Goal: Entertainment & Leisure: Browse casually

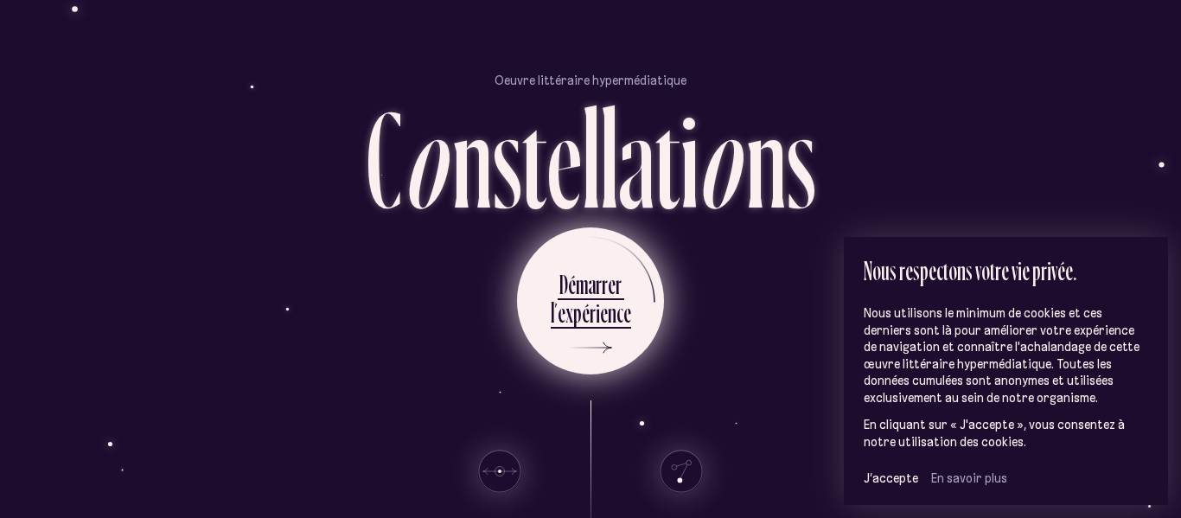
click at [590, 309] on div "r" at bounding box center [593, 313] width 6 height 34
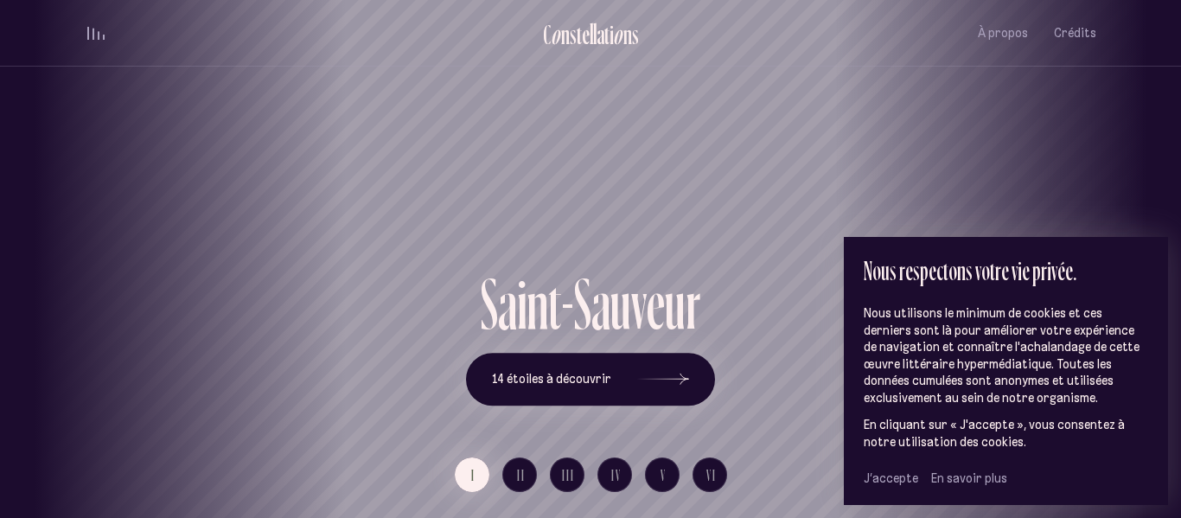
click at [904, 480] on span "J’accepte" at bounding box center [891, 478] width 54 height 16
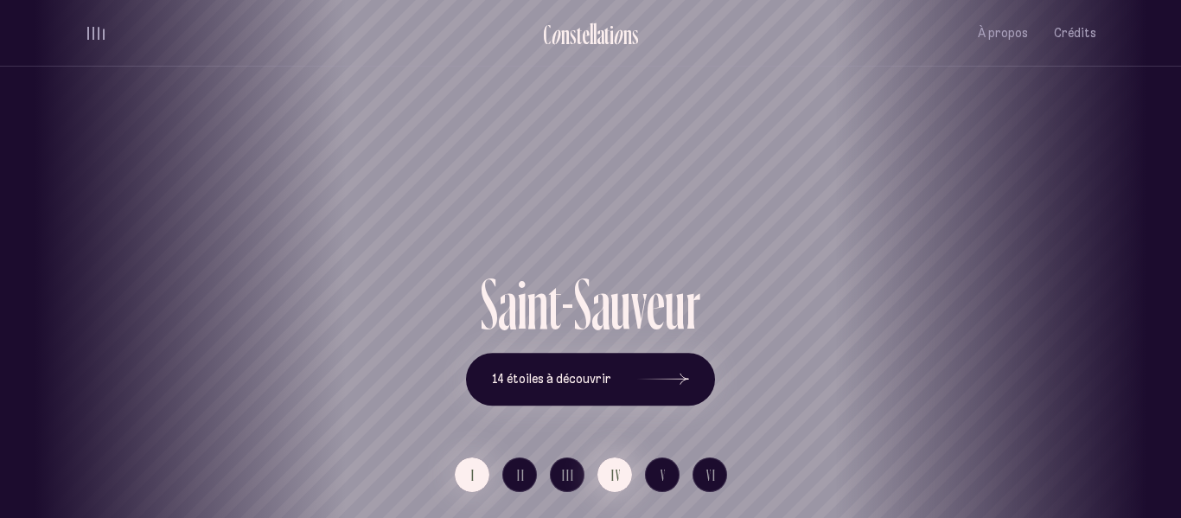
click at [616, 476] on span "IV" at bounding box center [616, 475] width 10 height 15
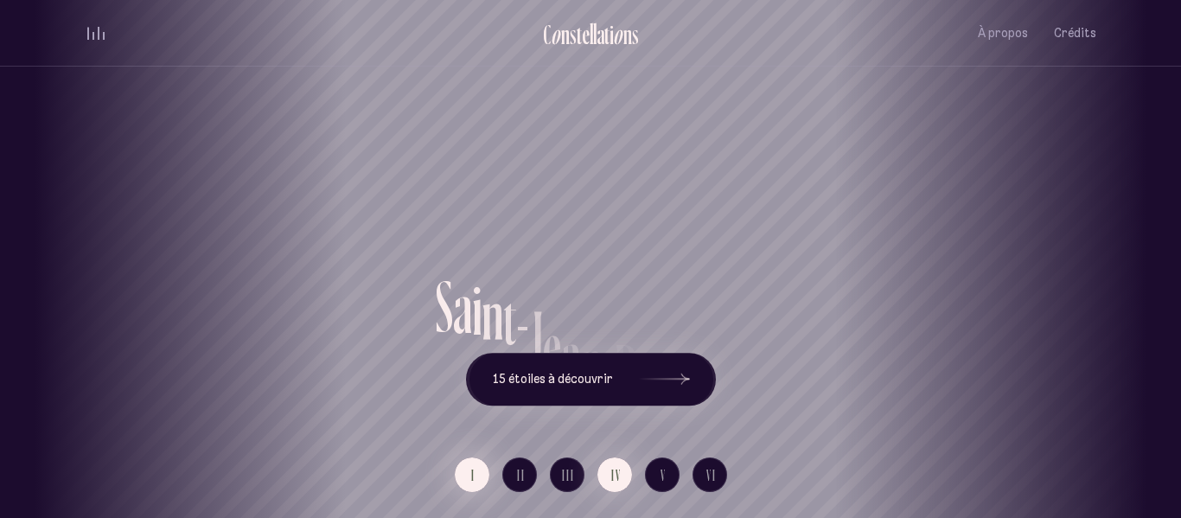
click at [469, 472] on button "I" at bounding box center [472, 474] width 35 height 35
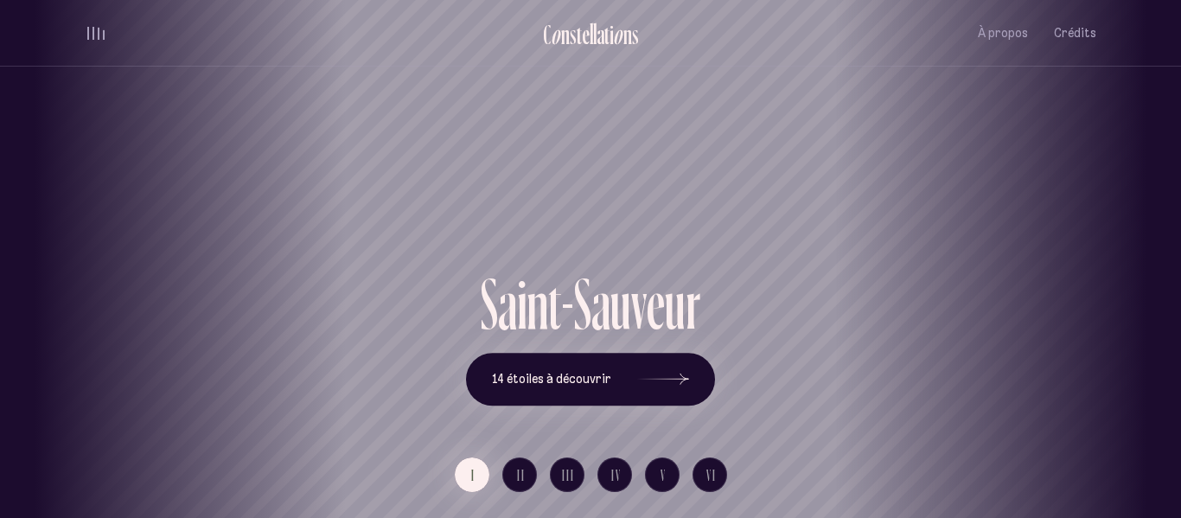
click at [98, 35] on span "volume audio" at bounding box center [99, 34] width 2 height 12
click at [97, 35] on button "volume audio" at bounding box center [96, 33] width 22 height 18
click at [678, 373] on icon at bounding box center [663, 380] width 52 height 130
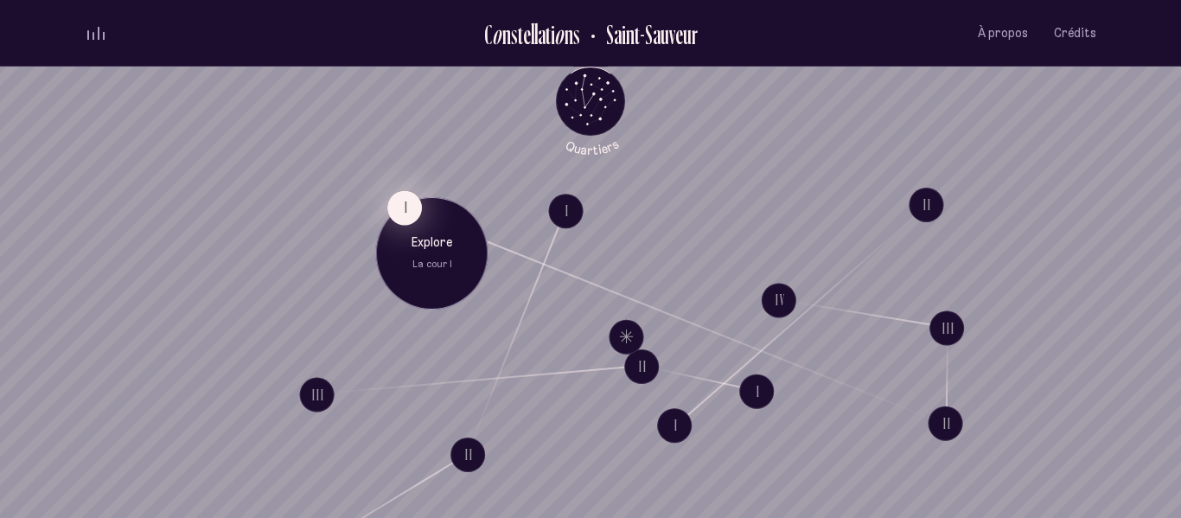
click at [411, 201] on button "I" at bounding box center [404, 207] width 35 height 35
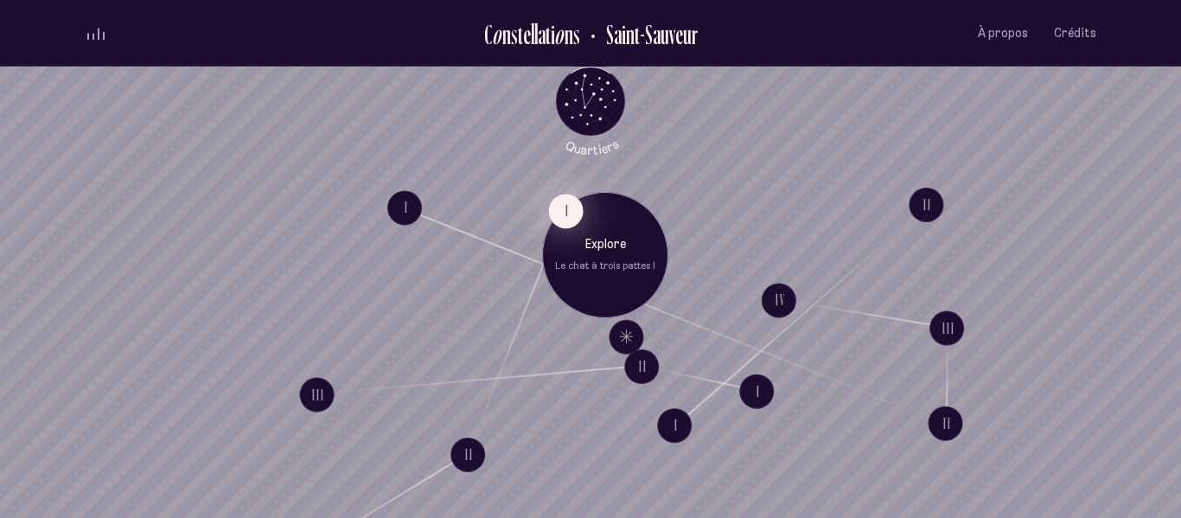
click at [559, 217] on button "I" at bounding box center [566, 211] width 35 height 35
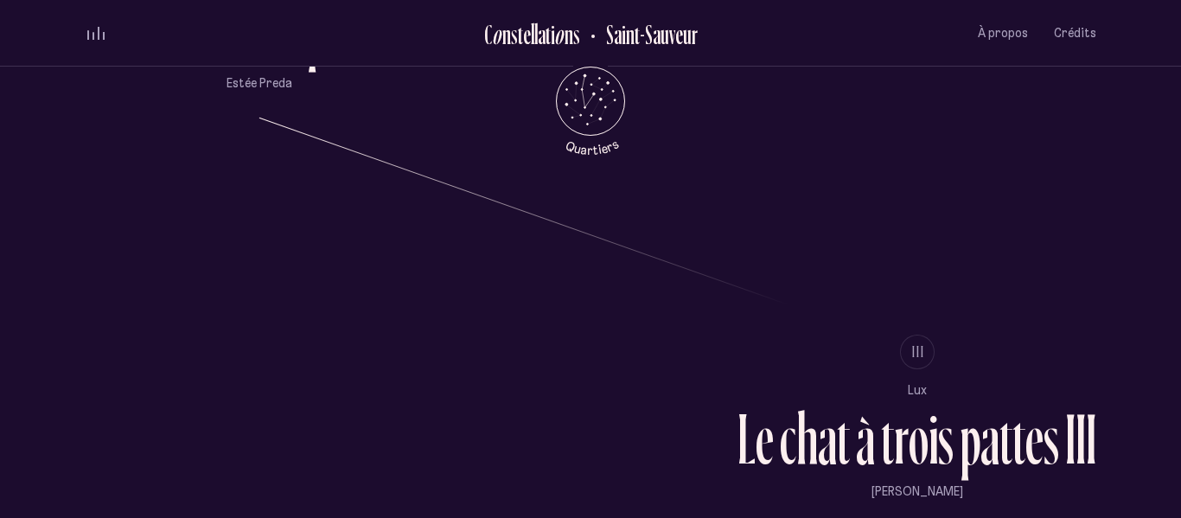
scroll to position [1344, 0]
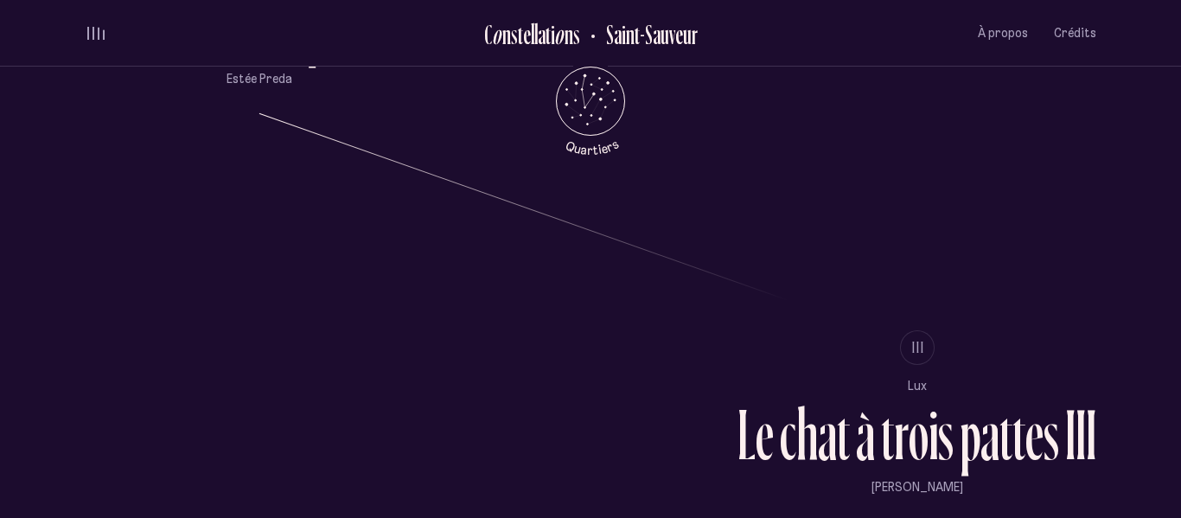
click at [384, 330] on li "III Lux L e c h a t à t r o i s p a t t e s I I I [PERSON_NAME]" at bounding box center [591, 426] width 1012 height 192
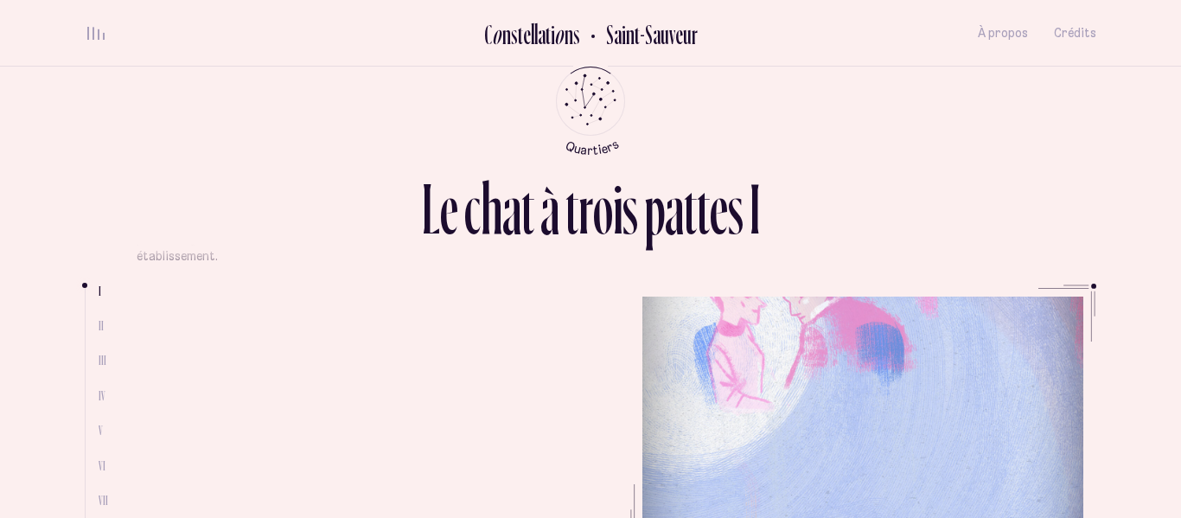
scroll to position [0, 0]
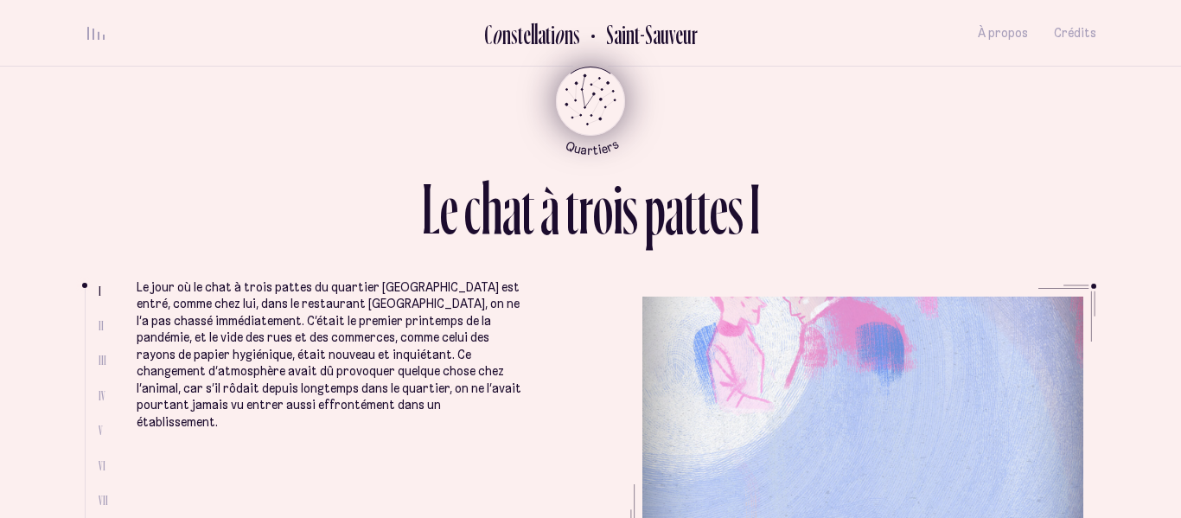
click at [584, 88] on icon "Retour au menu principal" at bounding box center [591, 99] width 52 height 52
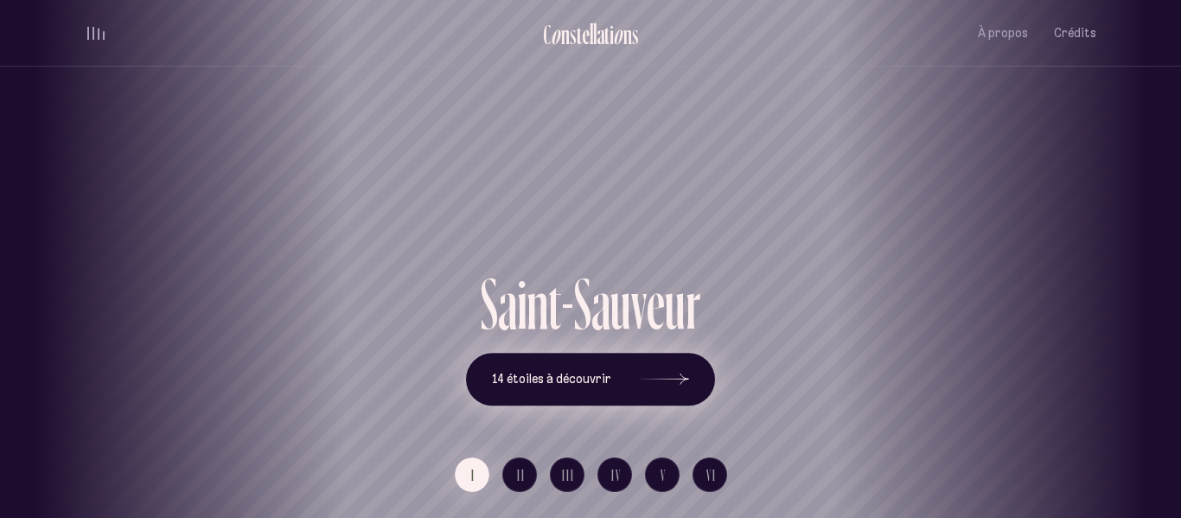
click at [566, 390] on button "14 étoiles à découvrir" at bounding box center [590, 380] width 249 height 54
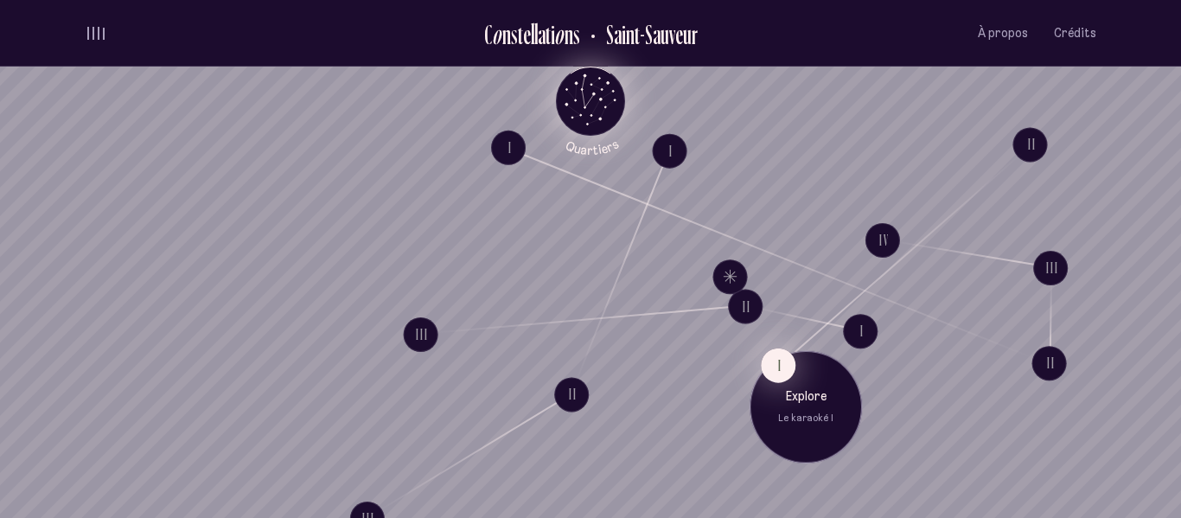
click at [783, 366] on button "I" at bounding box center [778, 365] width 35 height 35
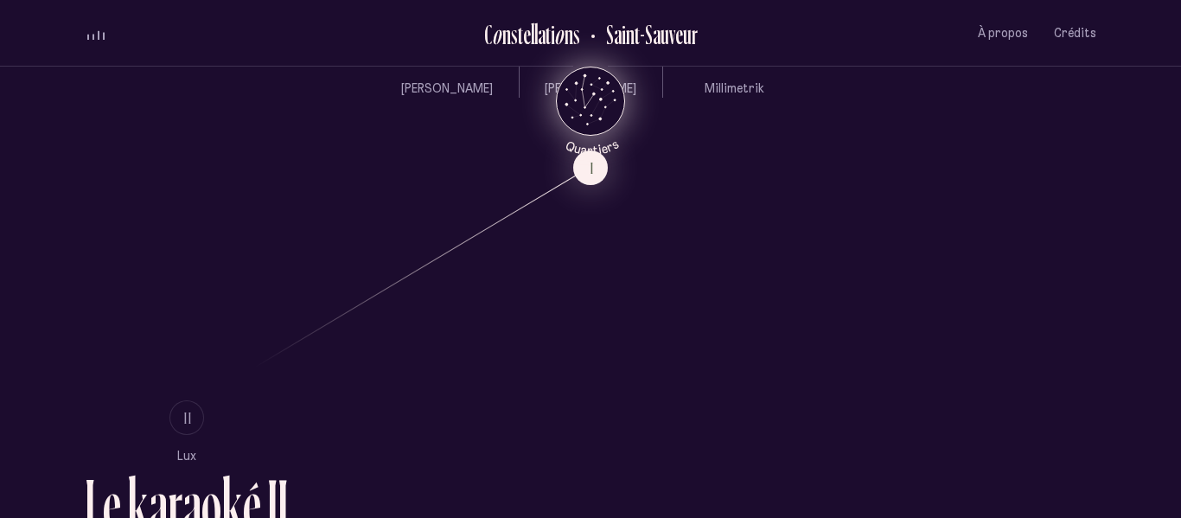
scroll to position [867, 0]
click at [616, 20] on h2 "Saint-Sauveur" at bounding box center [645, 34] width 105 height 29
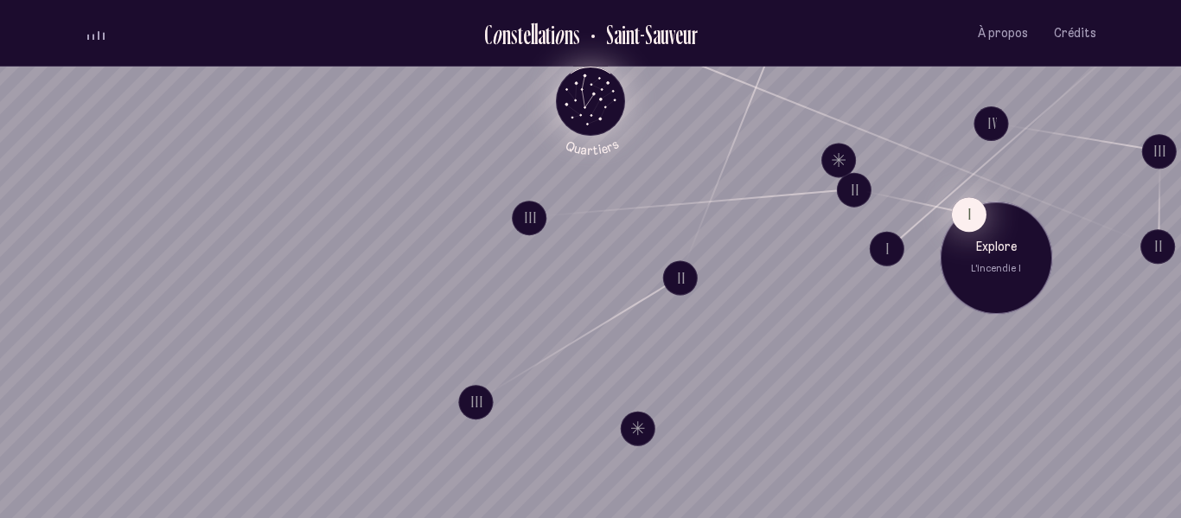
click at [974, 212] on button "I" at bounding box center [969, 214] width 35 height 35
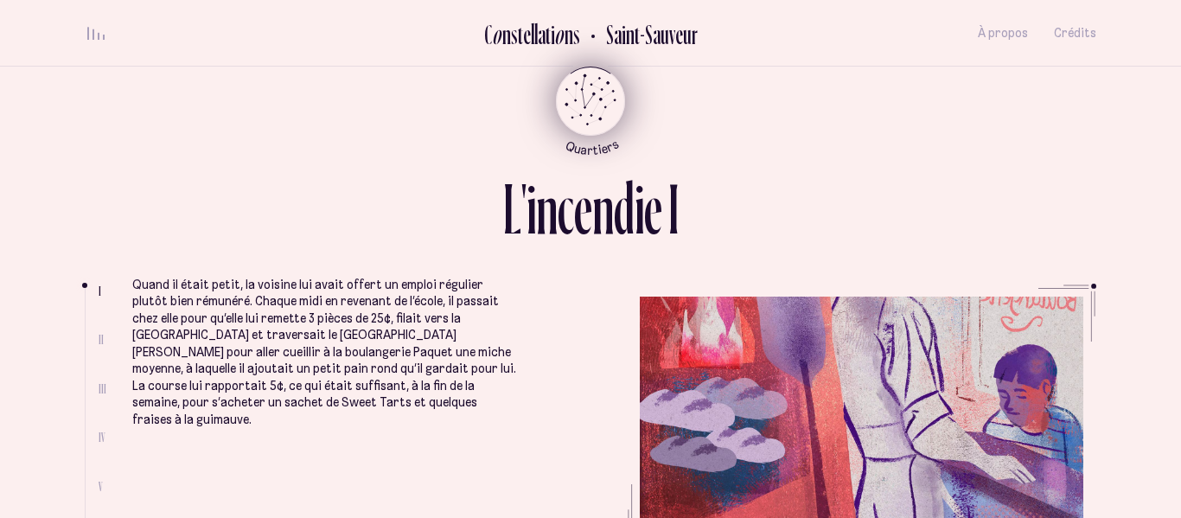
scroll to position [4, 0]
click at [93, 45] on ul "C o n s t e l l a t i o n s [GEOGRAPHIC_DATA] À propos Crédits Menu" at bounding box center [591, 33] width 1012 height 67
click at [94, 38] on div "volume audio" at bounding box center [95, 33] width 17 height 13
click at [96, 30] on button "volume audio" at bounding box center [96, 33] width 22 height 18
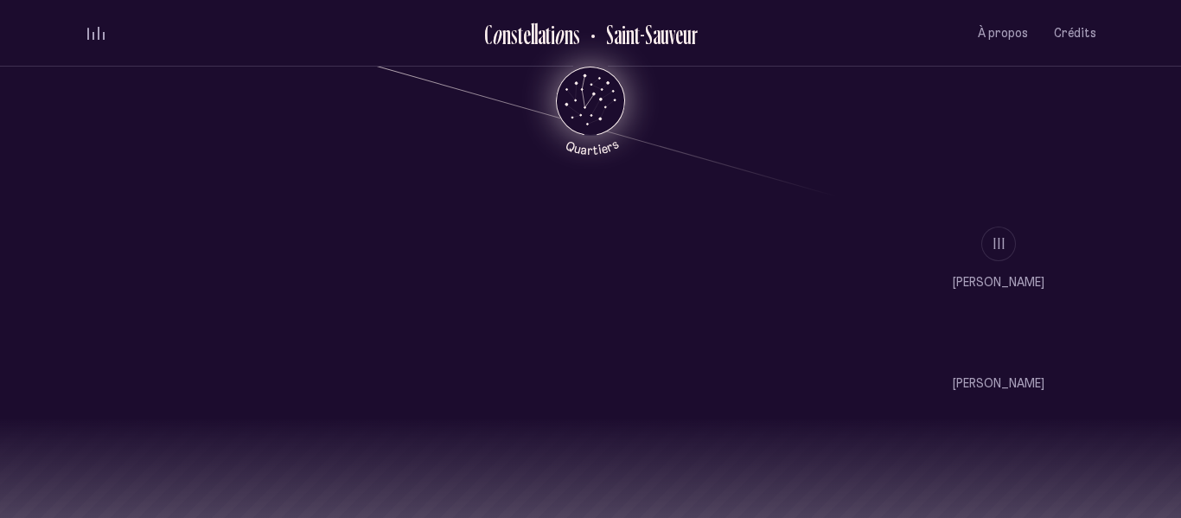
scroll to position [1452, 0]
click at [95, 31] on div "volume audio" at bounding box center [95, 33] width 17 height 13
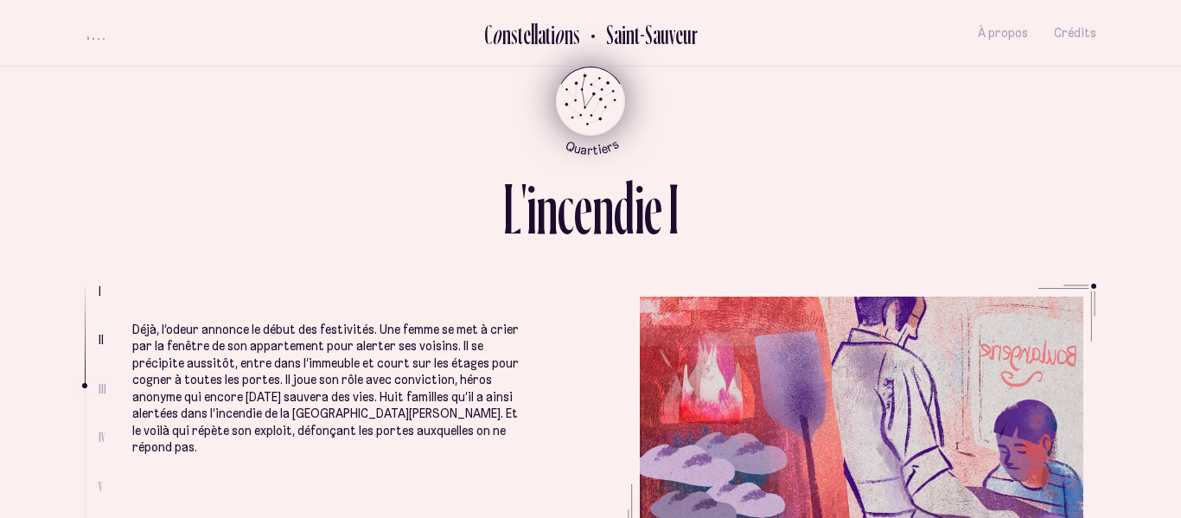
scroll to position [907, 0]
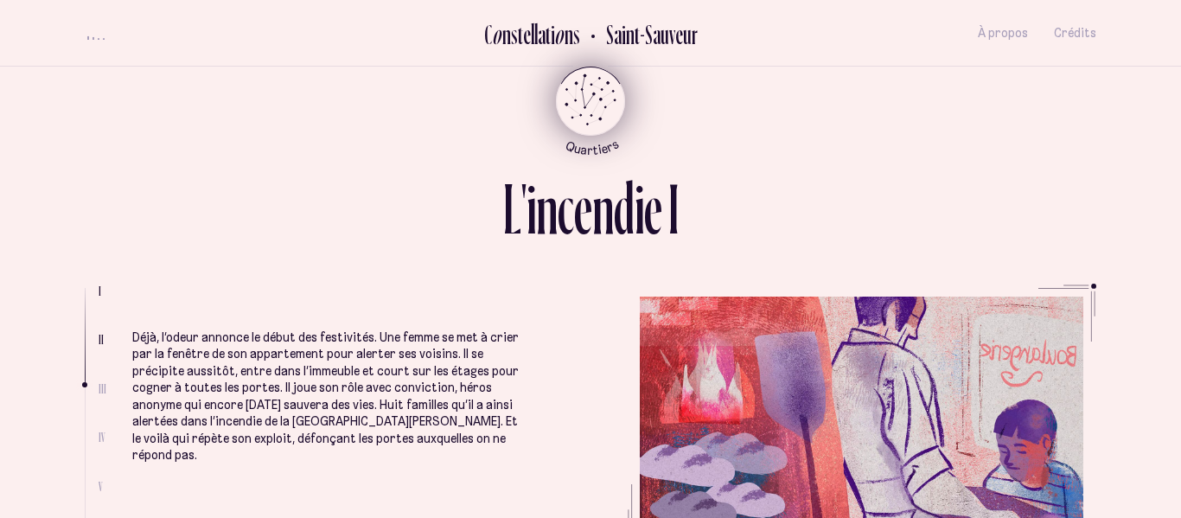
click at [484, 384] on p "Déjà, l’odeur annonce le début des festivités. Une femme se met à crier par la …" at bounding box center [325, 396] width 386 height 135
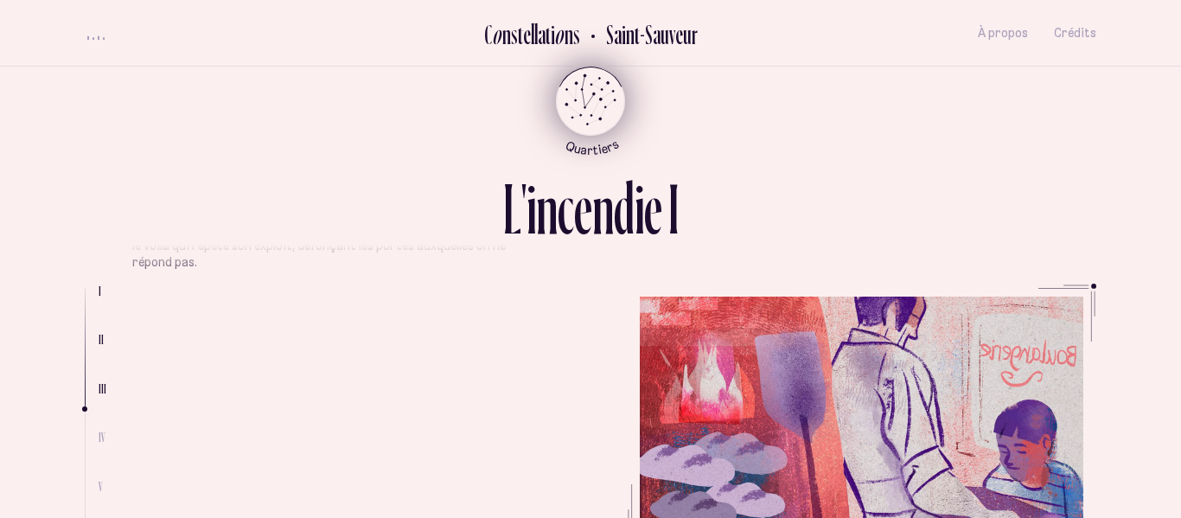
click at [388, 367] on li "Déjà, l’odeur annonce le début des festivités. Une femme se met à crier par la …" at bounding box center [325, 290] width 386 height 428
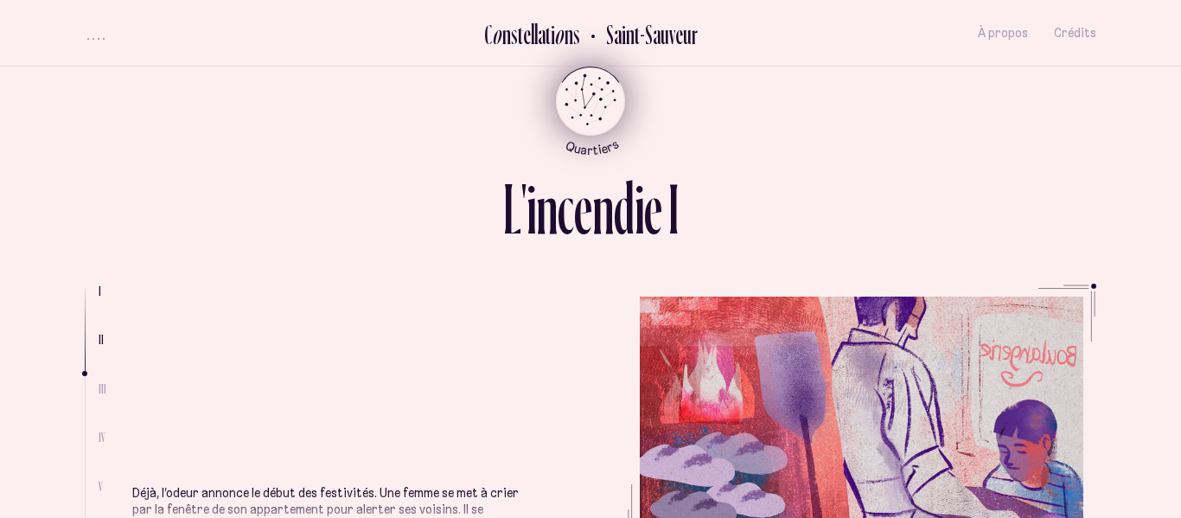
scroll to position [882, 0]
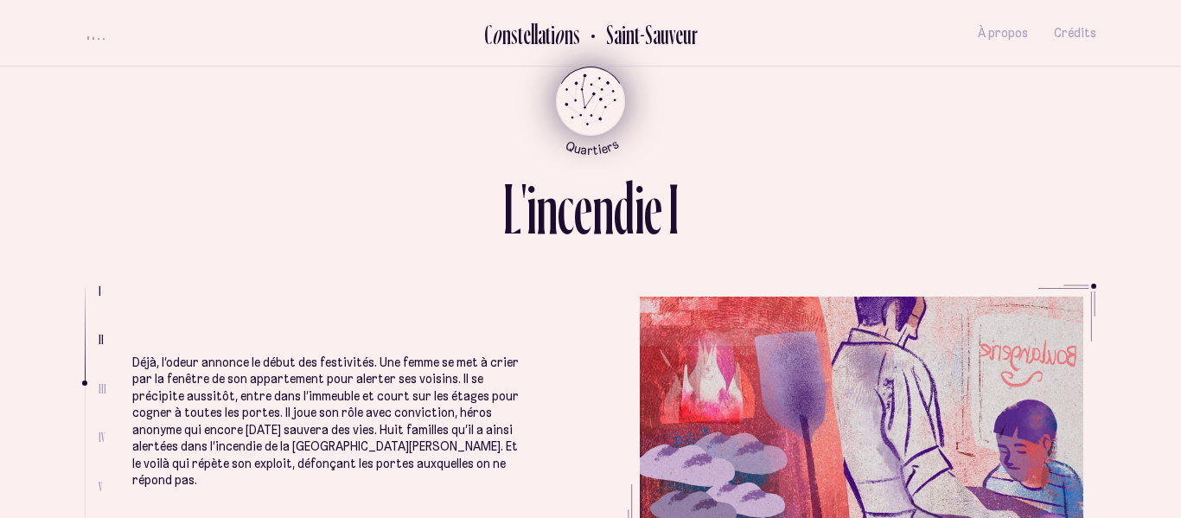
click at [488, 181] on div "L ' i n c e n d i e I" at bounding box center [591, 202] width 1012 height 59
click at [501, 140] on div "L ' i n c e n d i e I I II III IV V VI Quand il était petit, la voisine lui ava…" at bounding box center [590, 259] width 1037 height 518
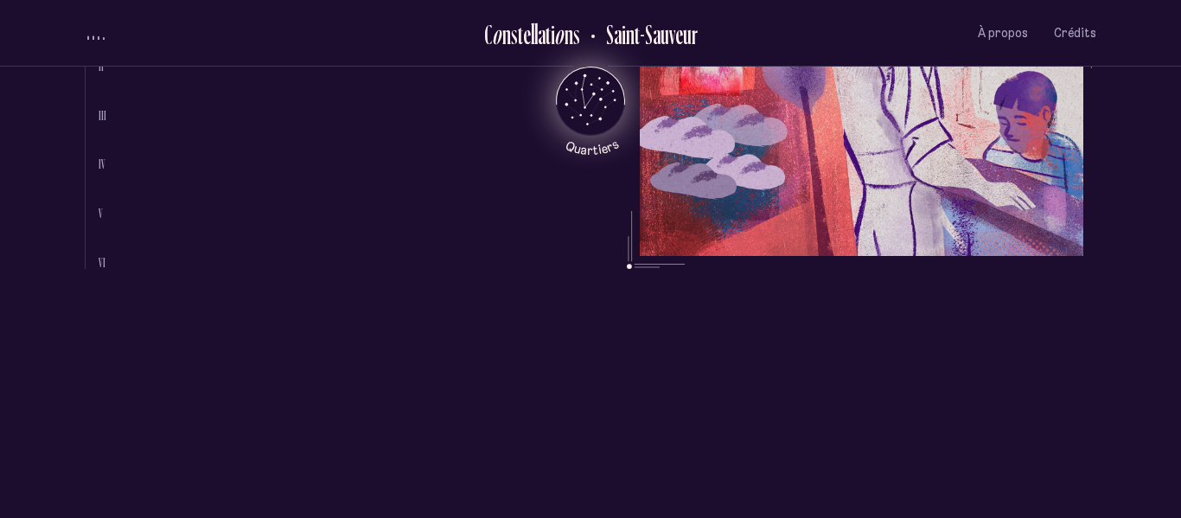
scroll to position [0, 0]
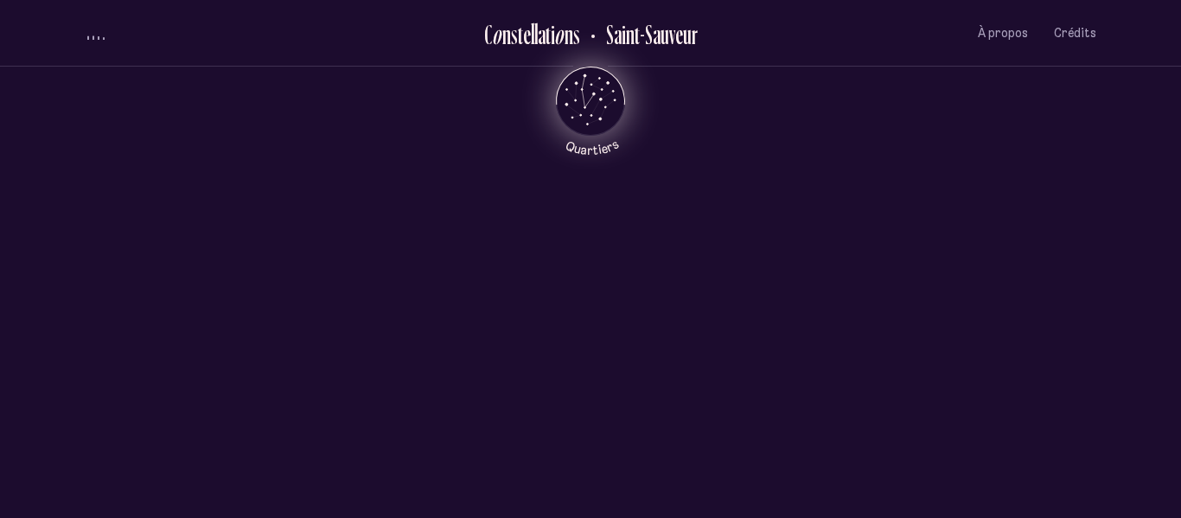
click at [182, 418] on li "I" at bounding box center [591, 435] width 1012 height 35
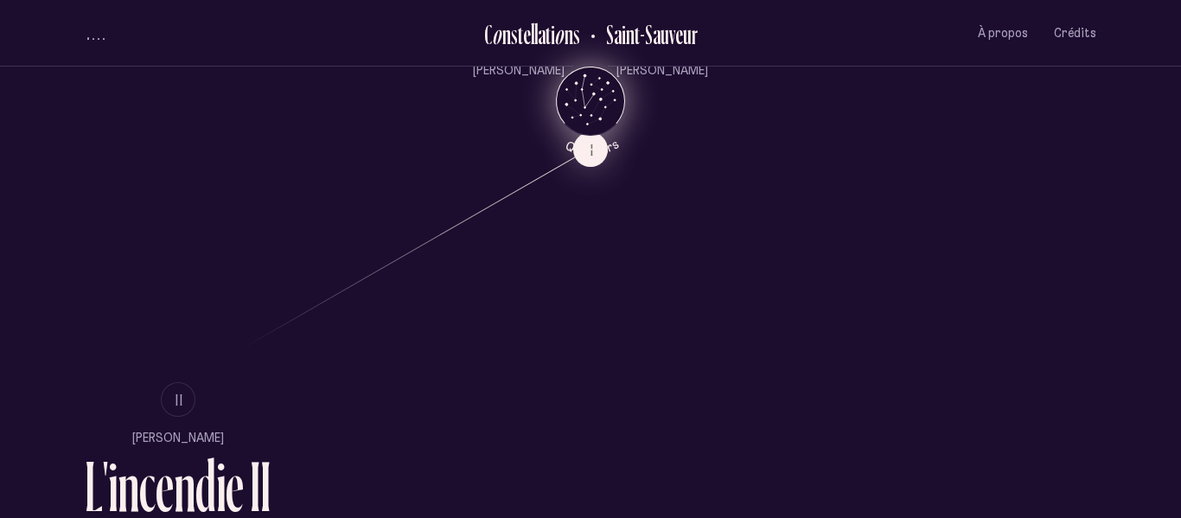
scroll to position [887, 0]
click at [194, 397] on button "II" at bounding box center [178, 398] width 35 height 35
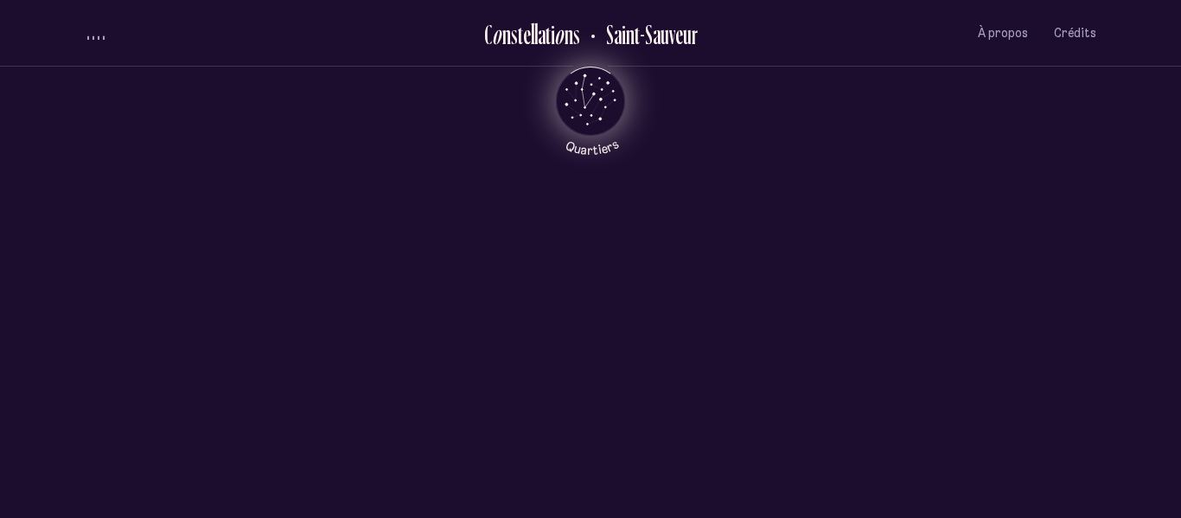
scroll to position [0, 0]
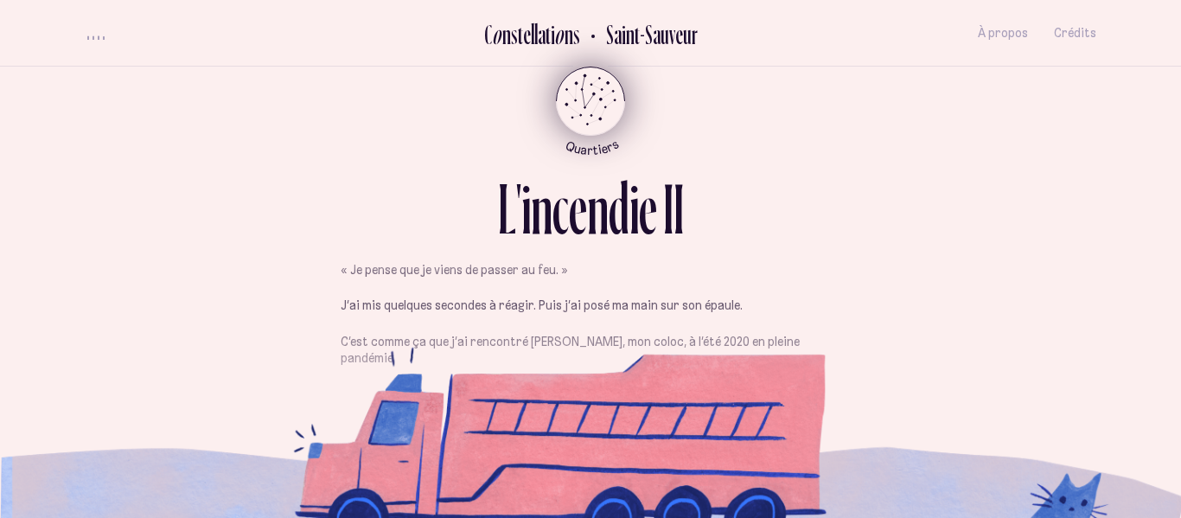
scroll to position [425, 0]
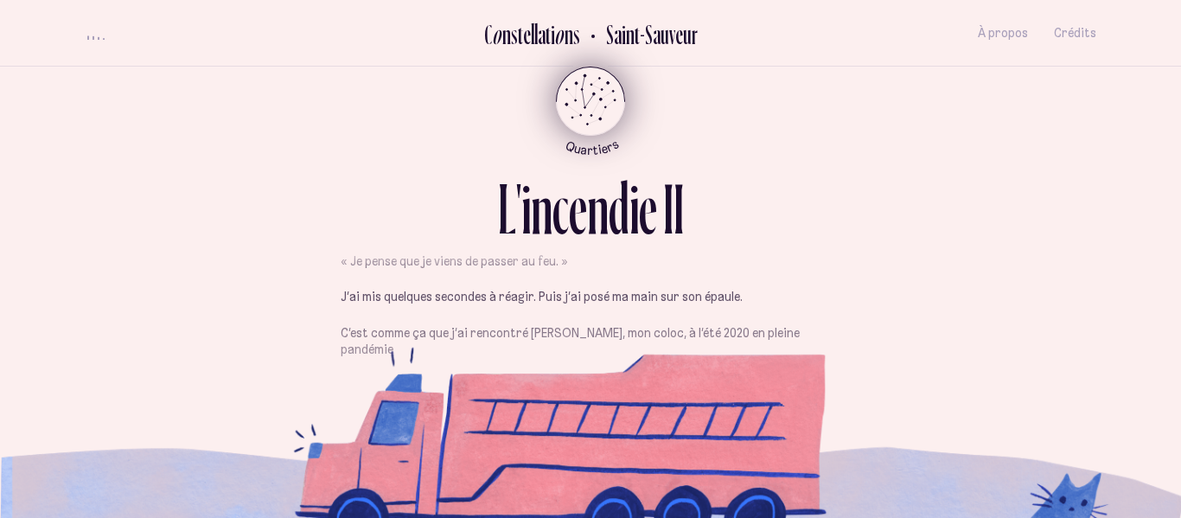
click at [555, 331] on div "Je venais tout juste de m’asseoir au bord de la fenêtre, au [GEOGRAPHIC_DATA], …" at bounding box center [591, 345] width 500 height 975
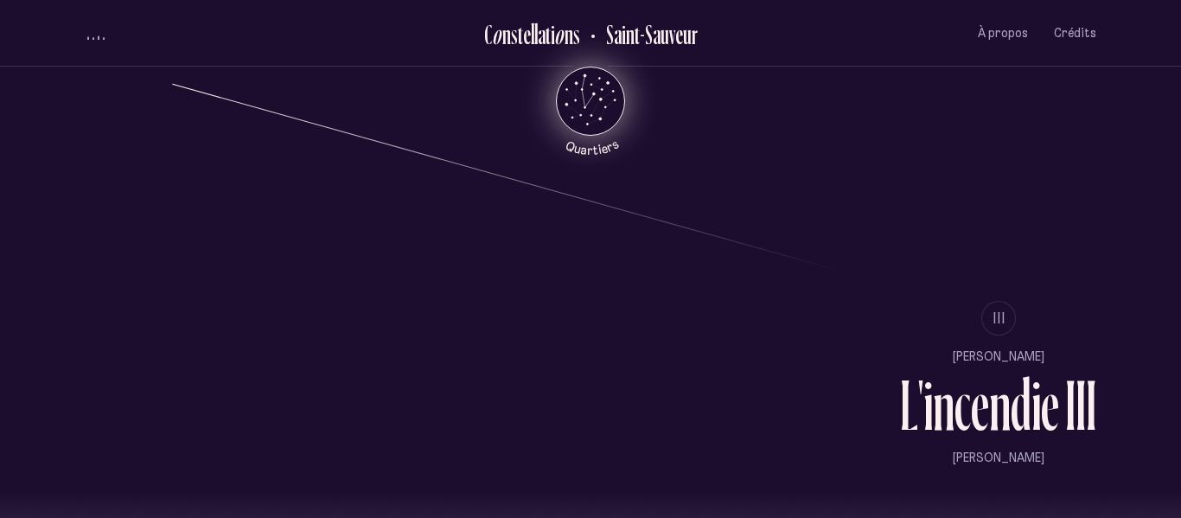
scroll to position [1377, 0]
click at [1001, 299] on li "III" at bounding box center [998, 316] width 196 height 35
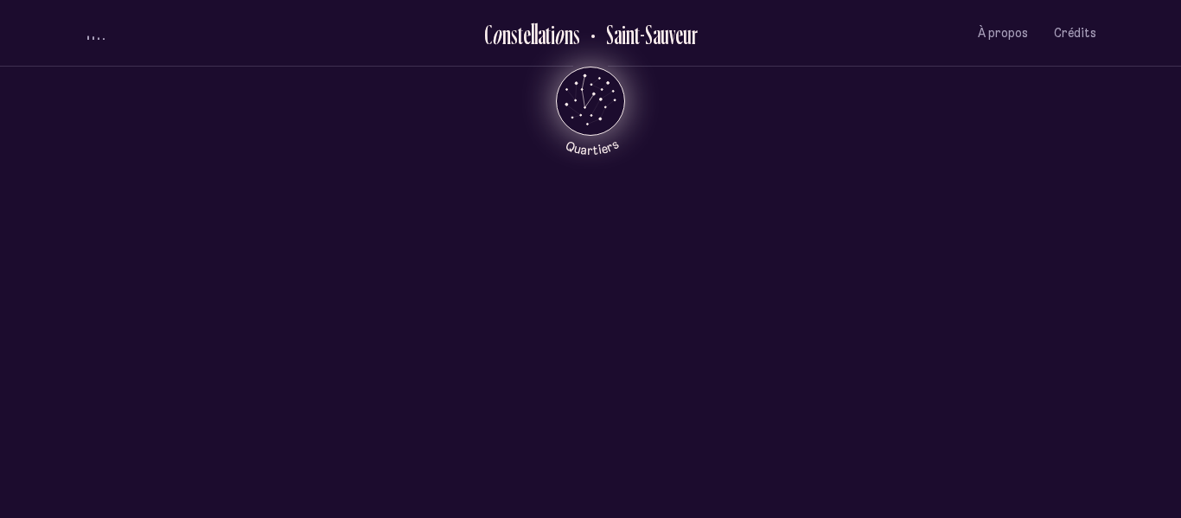
scroll to position [0, 0]
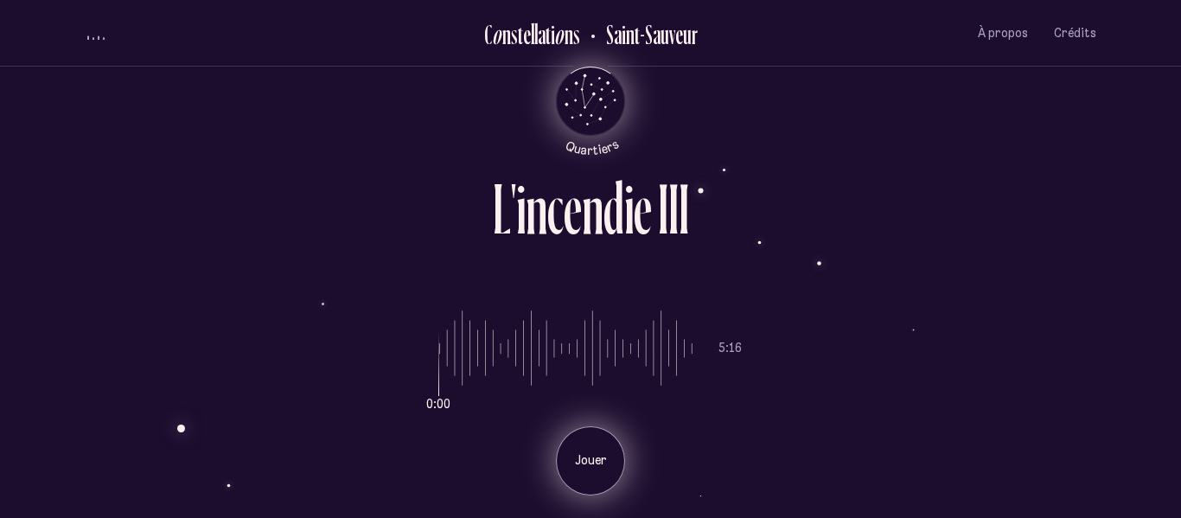
click at [576, 442] on div "Jouer" at bounding box center [590, 460] width 69 height 69
click at [576, 442] on div "Pause" at bounding box center [590, 460] width 69 height 69
click at [590, 460] on p "Jouer" at bounding box center [590, 460] width 43 height 17
